Goal: Task Accomplishment & Management: Use online tool/utility

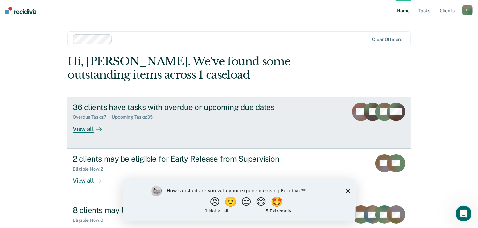
click at [86, 130] on div "View all" at bounding box center [91, 126] width 37 height 13
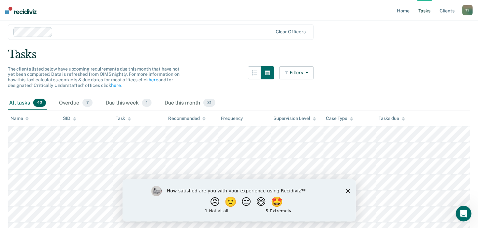
scroll to position [33, 0]
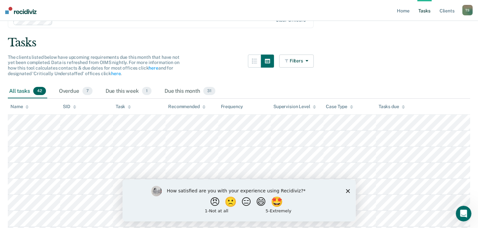
click at [349, 191] on polygon "Close survey" at bounding box center [348, 190] width 4 height 4
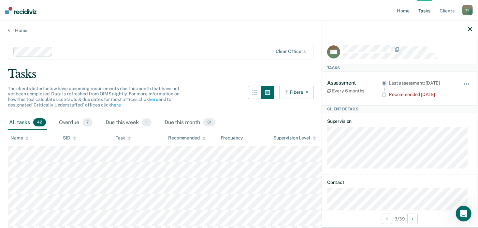
scroll to position [0, 0]
